Goal: Book appointment/travel/reservation

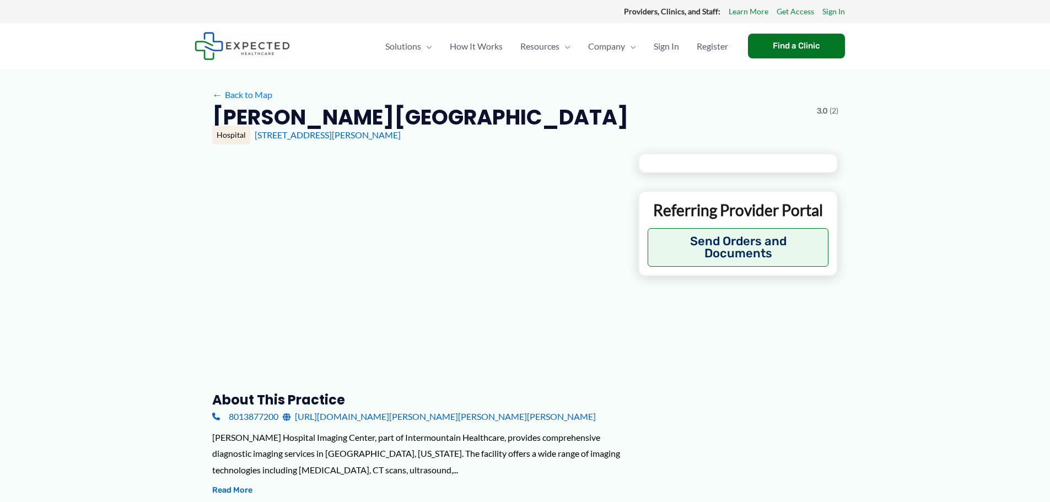
type input "**********"
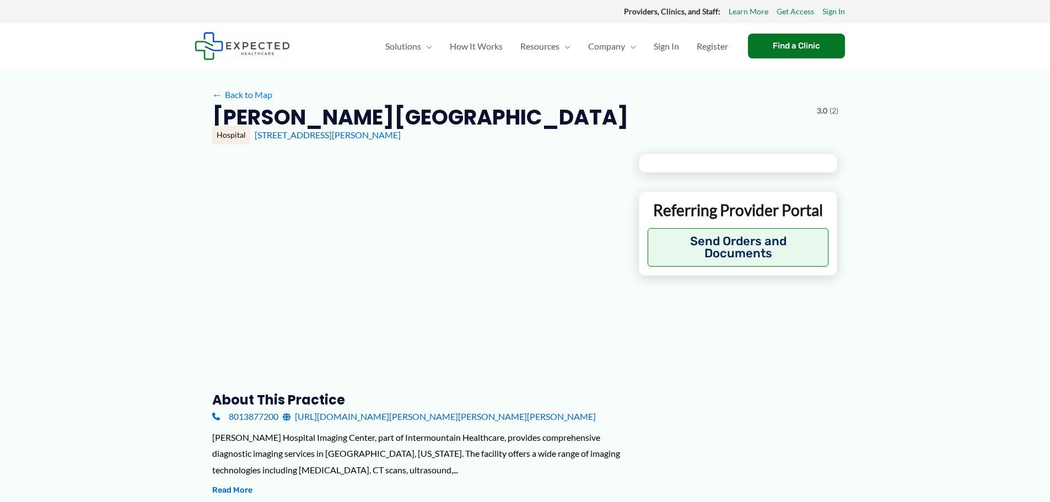
type input "**********"
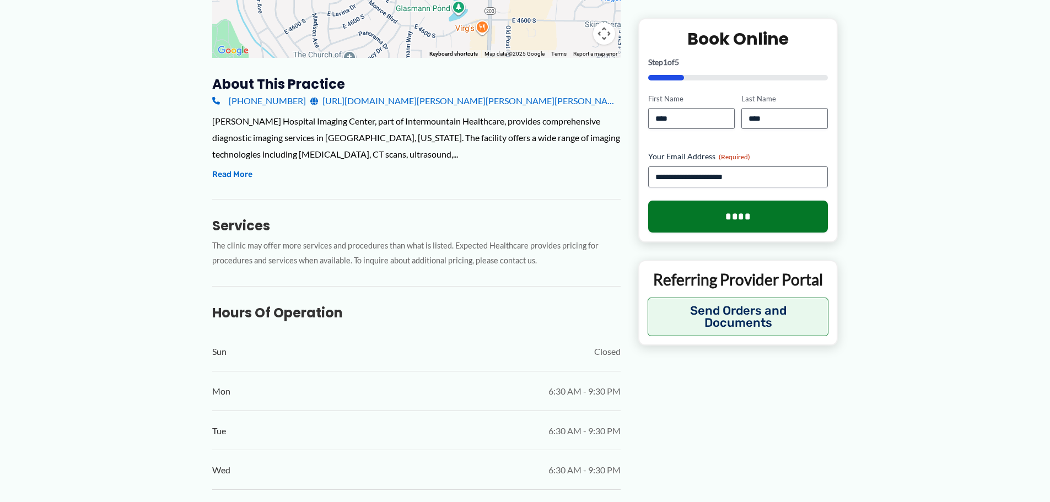
scroll to position [221, 0]
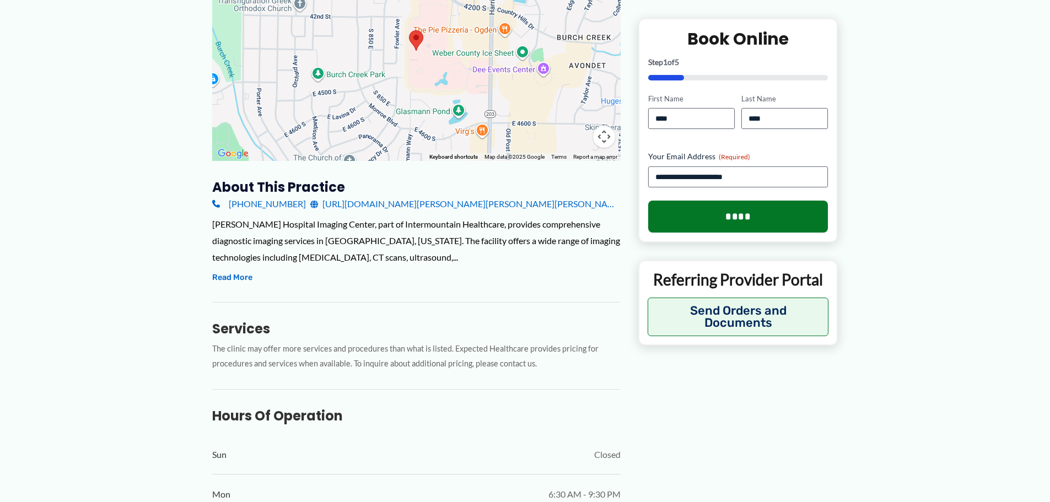
click at [438, 205] on link "[URL][DOMAIN_NAME][PERSON_NAME][PERSON_NAME][PERSON_NAME]" at bounding box center [465, 204] width 310 height 17
